Goal: Transaction & Acquisition: Purchase product/service

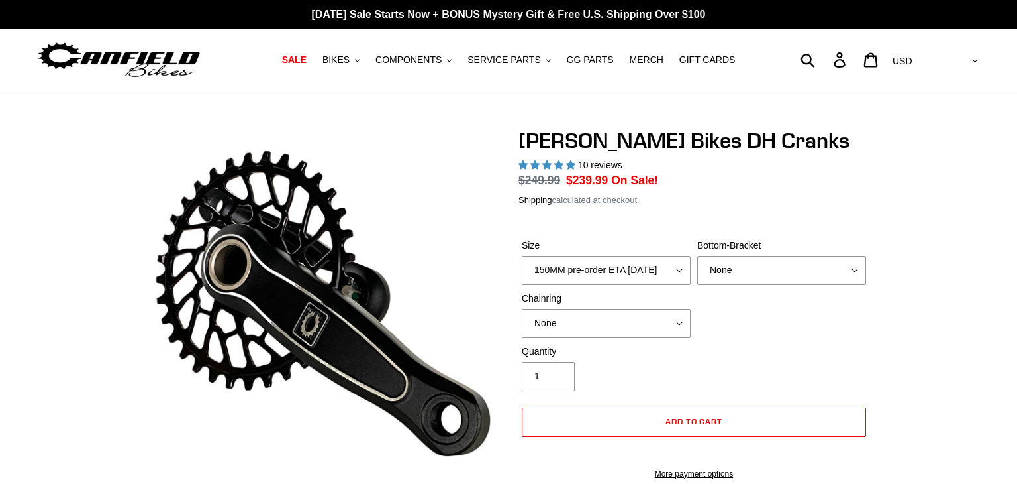
select select "highest-rating"
click at [641, 309] on select "None 34t Round" at bounding box center [606, 323] width 169 height 29
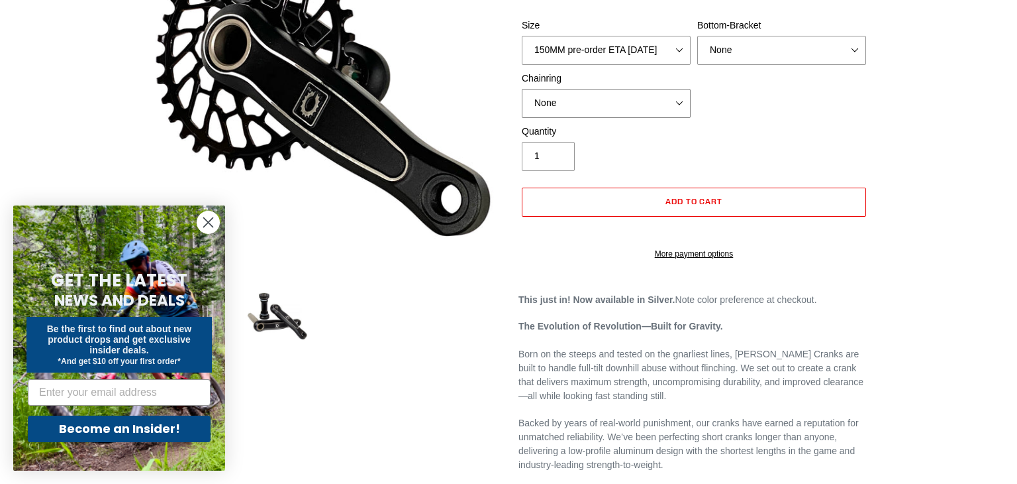
click at [612, 118] on select "None 34t Round" at bounding box center [606, 103] width 169 height 29
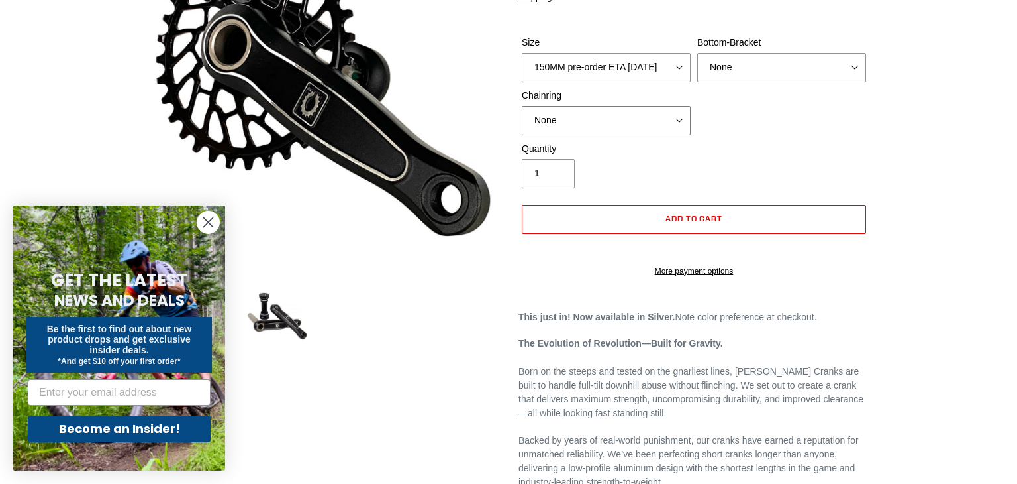
click at [592, 129] on select "None 34t Round" at bounding box center [606, 120] width 169 height 29
select select "34t Round"
click at [522, 106] on select "None 34t Round" at bounding box center [606, 120] width 169 height 29
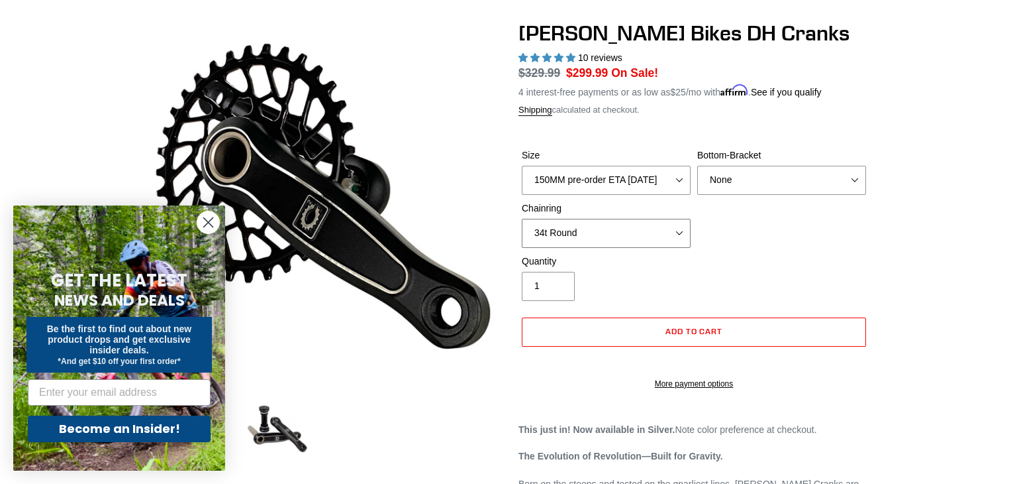
scroll to position [93, 0]
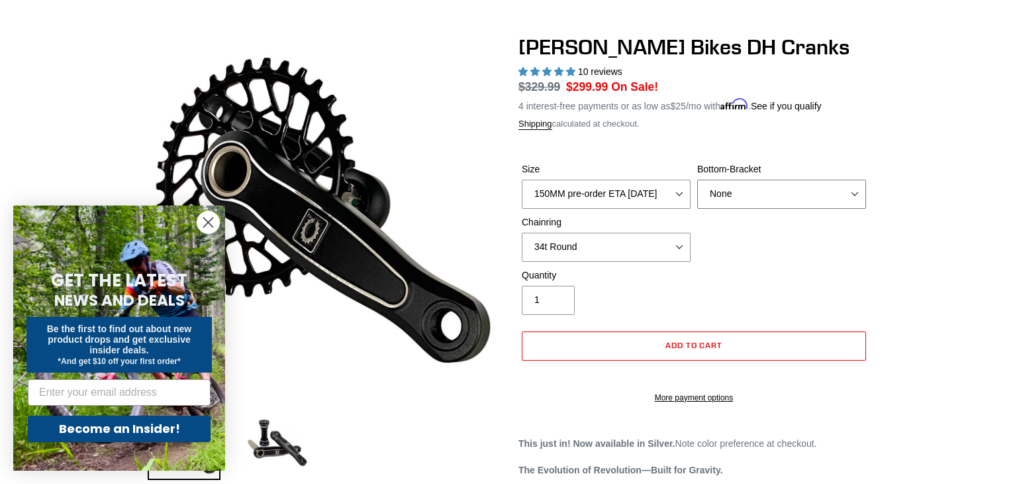
click at [750, 189] on select "None BSA Threaded 83mm" at bounding box center [781, 194] width 169 height 29
click at [725, 255] on div "Size 150MM pre-order ETA [DATE] 155MM pre-order ETA [DATE] 160MM pre-order ETA …" at bounding box center [694, 215] width 351 height 106
click at [640, 202] on select "150MM pre-order ETA [DATE] 155MM pre-order ETA [DATE] 160MM pre-order ETA [DATE…" at bounding box center [606, 194] width 169 height 29
select select "160MM pre-order ETA [DATE]"
click at [522, 180] on select "150MM pre-order ETA [DATE] 155MM pre-order ETA [DATE] 160MM pre-order ETA [DATE…" at bounding box center [606, 194] width 169 height 29
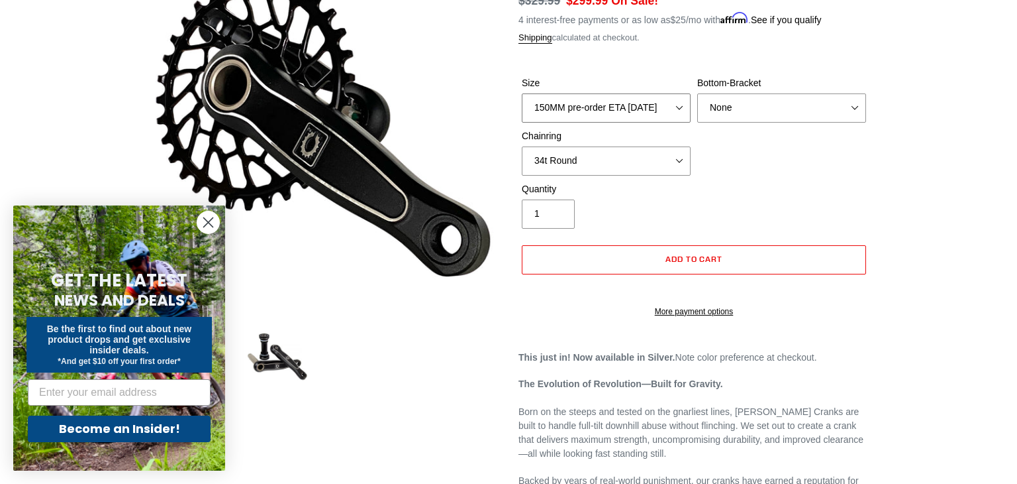
scroll to position [185, 0]
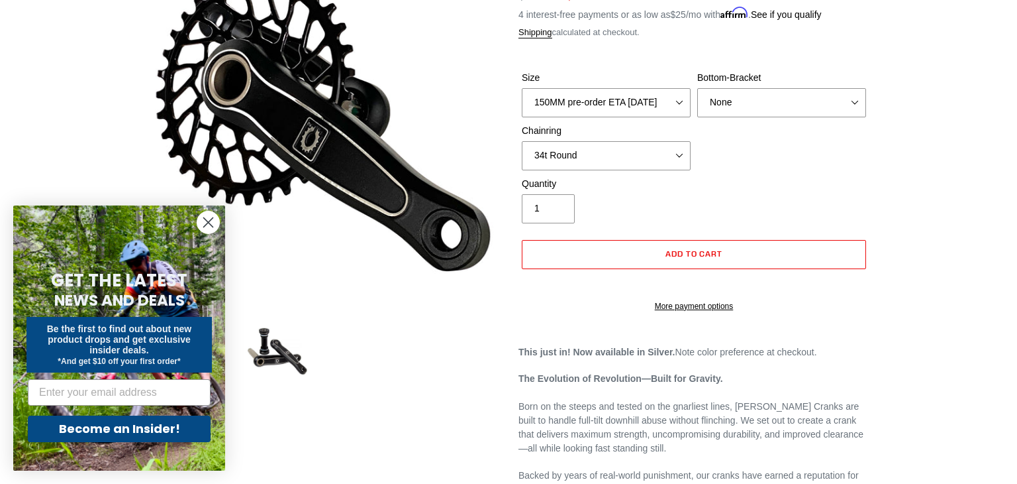
click at [205, 227] on circle "Close dialog" at bounding box center [208, 222] width 22 height 22
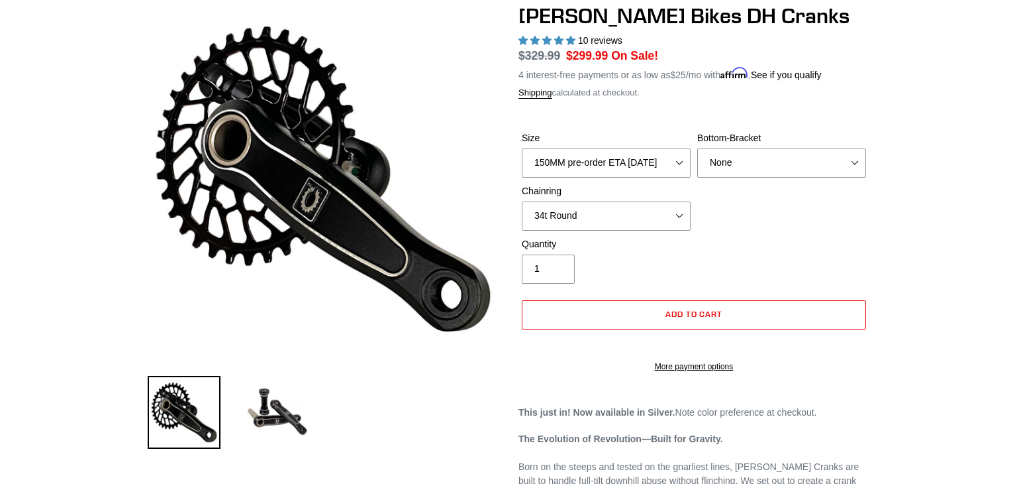
scroll to position [123, 0]
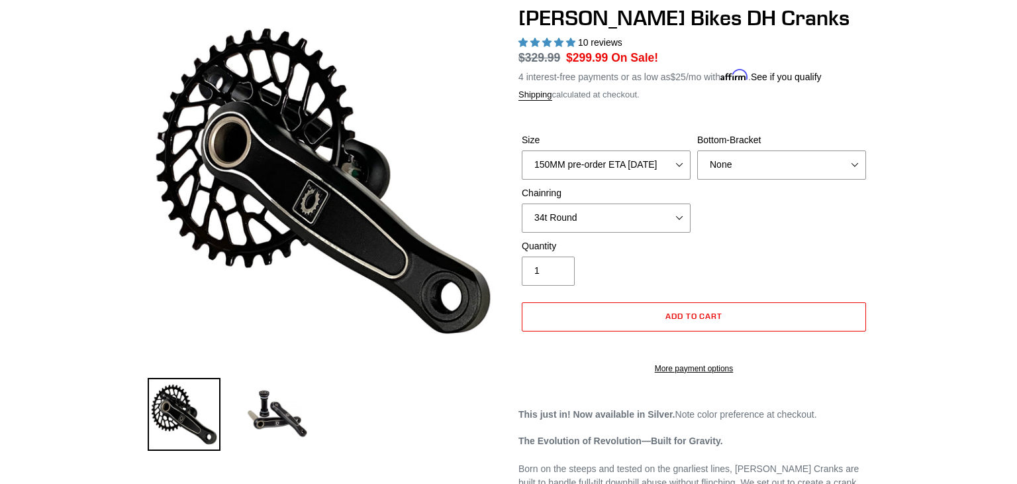
click at [573, 197] on label "Chainring" at bounding box center [606, 193] width 169 height 14
click at [573, 203] on select "None 34t Round" at bounding box center [606, 217] width 169 height 29
click at [577, 205] on select "None 34t Round" at bounding box center [606, 217] width 169 height 29
click at [522, 203] on select "None 34t Round" at bounding box center [606, 217] width 169 height 29
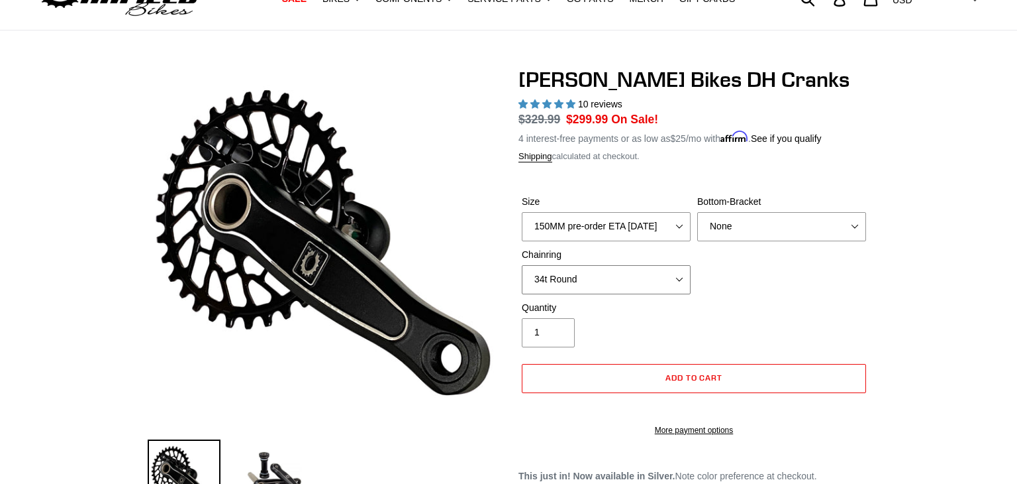
scroll to position [64, 0]
